Goal: Check status: Check status

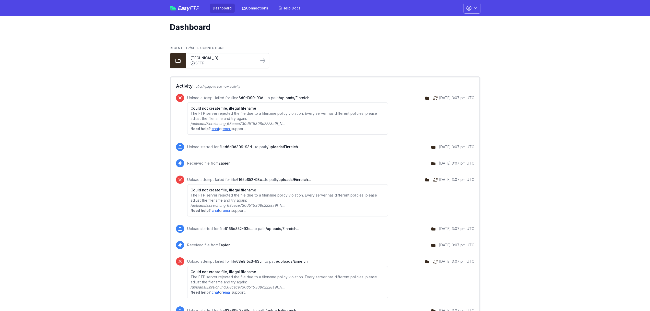
drag, startPoint x: 208, startPoint y: 113, endPoint x: 246, endPoint y: 120, distance: 38.8
click at [246, 120] on p "The FTP server rejected the file due to a filename policy violation. Every serv…" at bounding box center [287, 118] width 194 height 15
click at [240, 125] on icon "/uploads/Einreichung_68cace730d515308c2228a9f_N..." at bounding box center [237, 123] width 95 height 4
click at [217, 6] on link "Dashboard" at bounding box center [222, 8] width 25 height 9
